Goal: Transaction & Acquisition: Purchase product/service

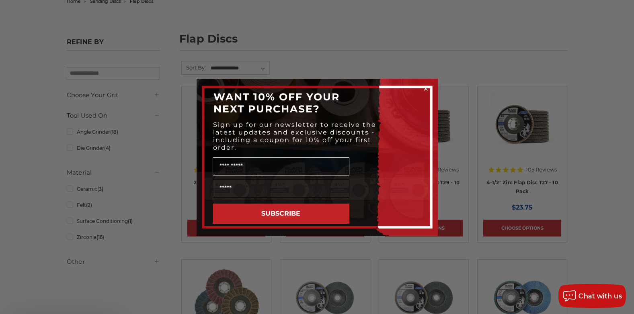
scroll to position [161, 0]
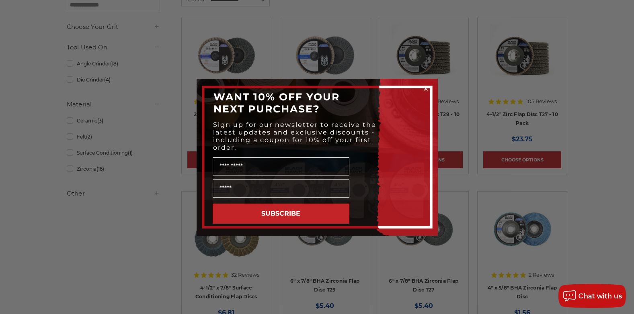
click at [597, 193] on div "Close dialog WANT 10% OFF YOUR NEXT PURCHASE? Sign up for our newsletter to rec…" at bounding box center [317, 157] width 634 height 314
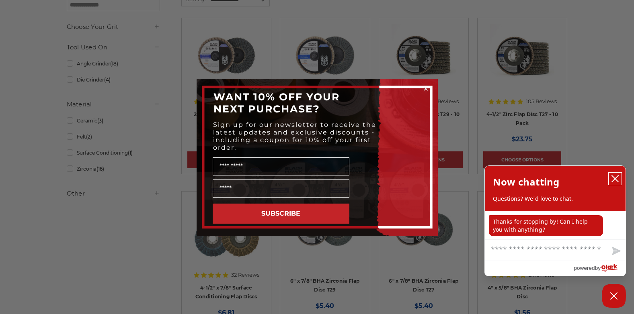
click at [615, 177] on icon "close chatbox" at bounding box center [615, 179] width 8 height 8
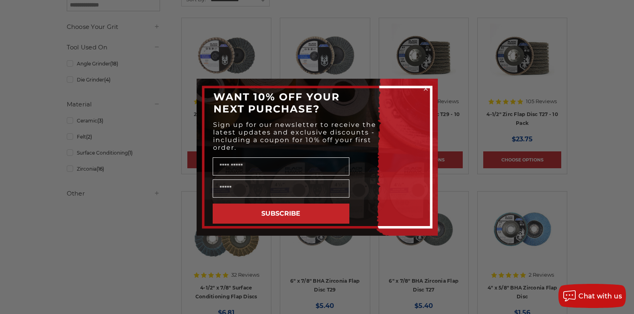
click at [425, 88] on icon "Close dialog" at bounding box center [425, 88] width 3 height 3
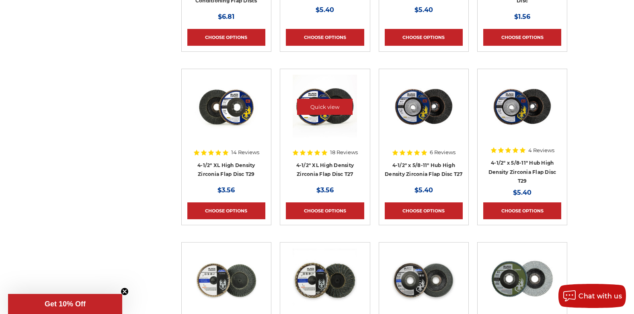
scroll to position [563, 0]
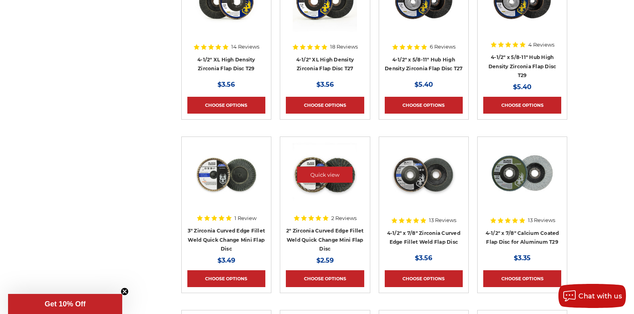
click at [314, 184] on img at bounding box center [325, 175] width 64 height 64
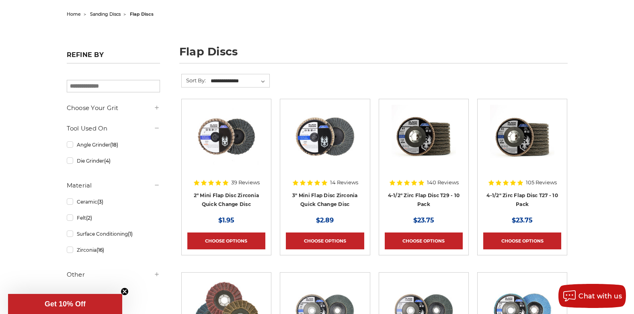
scroll to position [80, 0]
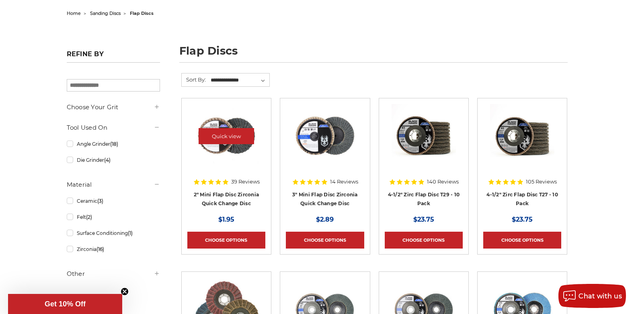
click at [224, 144] on img at bounding box center [226, 136] width 64 height 64
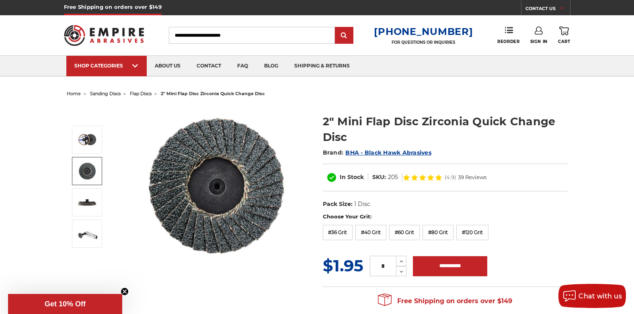
click at [90, 168] on img at bounding box center [87, 171] width 20 height 20
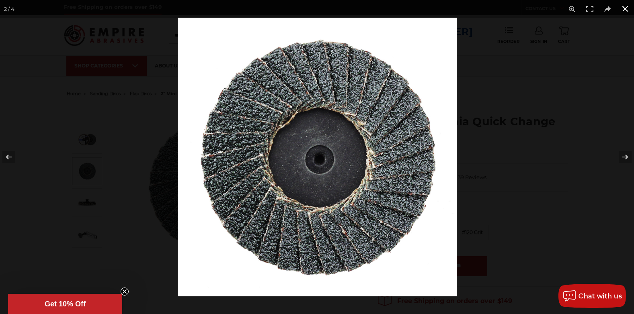
click at [623, 10] on button at bounding box center [625, 9] width 18 height 18
